Goal: Navigation & Orientation: Find specific page/section

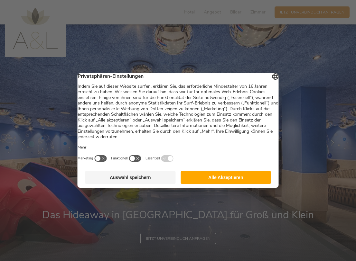
click at [203, 182] on button "Alle Akzeptieren" at bounding box center [226, 177] width 90 height 13
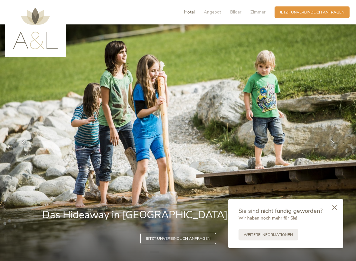
click at [193, 13] on span "Hotel" at bounding box center [189, 12] width 11 height 6
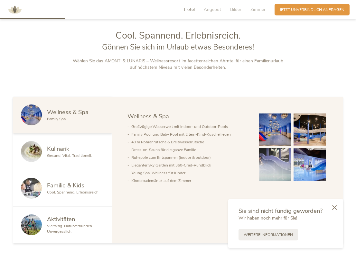
scroll to position [284, 0]
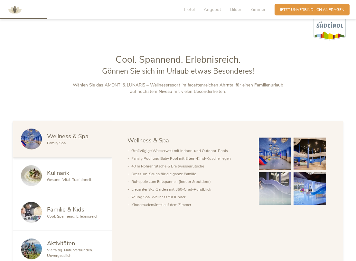
scroll to position [266, 0]
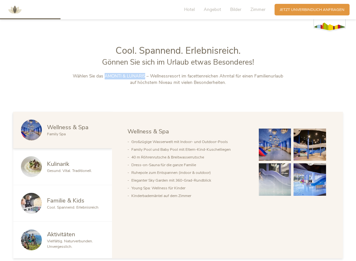
drag, startPoint x: 102, startPoint y: 76, endPoint x: 143, endPoint y: 77, distance: 40.6
click at [143, 77] on p "Wählen Sie das AMONTI & LUNARIS – Wellnessresort im facettenreichen Ahrntal für…" at bounding box center [178, 79] width 215 height 13
copy p "AMONTI & LUNARIS – Wellnessresort"
